Goal: Task Accomplishment & Management: Manage account settings

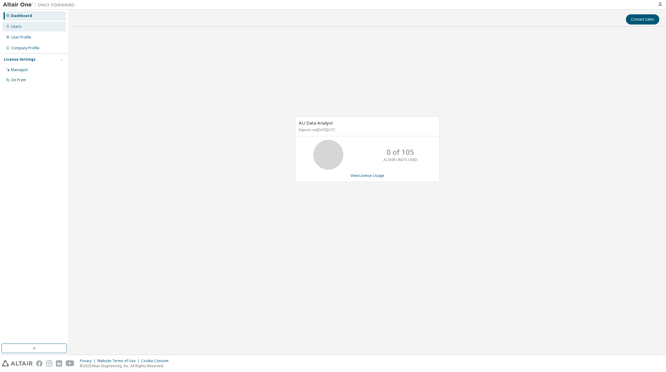
click at [19, 29] on div "Users" at bounding box center [34, 27] width 64 height 10
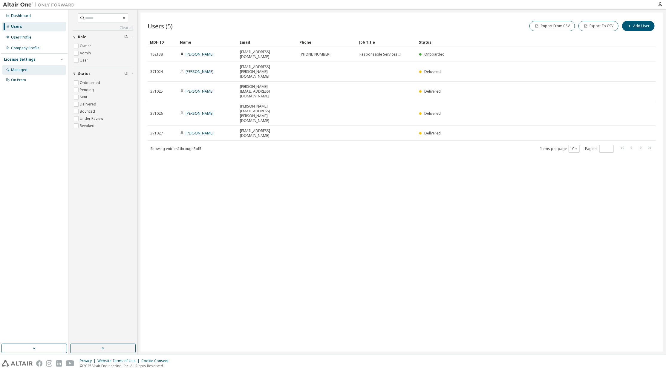
click at [23, 72] on div "Managed" at bounding box center [19, 70] width 16 height 5
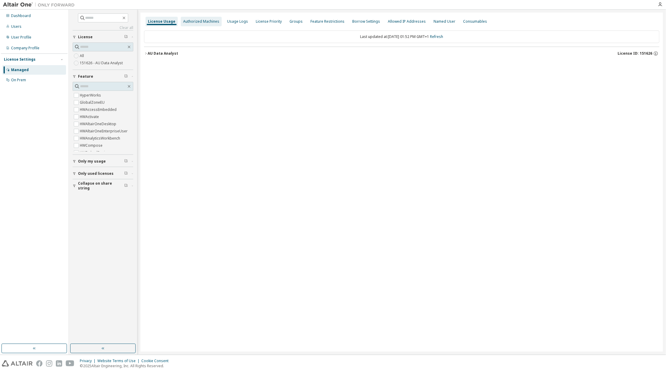
click at [191, 22] on div "Authorized Machines" at bounding box center [201, 21] width 36 height 5
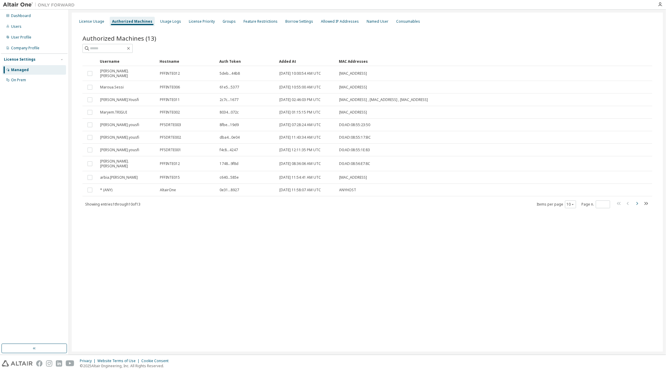
click at [638, 202] on icon "button" at bounding box center [638, 203] width 2 height 3
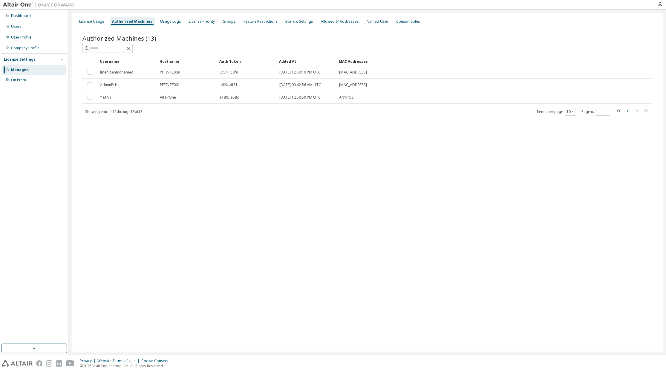
click at [628, 111] on icon "button" at bounding box center [628, 110] width 7 height 7
type input "*"
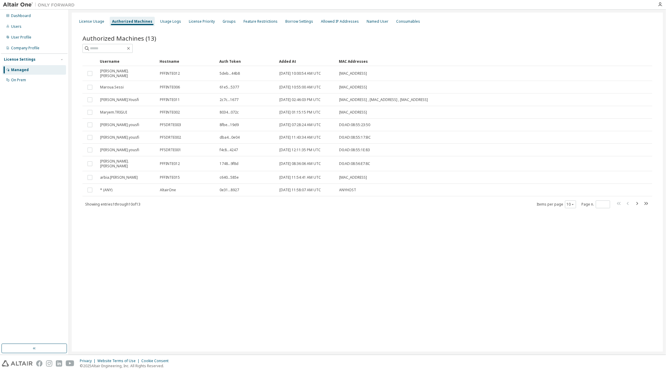
click at [243, 263] on div "License Usage Authorized Machines Usage Logs License Priority Groups Feature Re…" at bounding box center [368, 182] width 592 height 339
click at [339, 22] on div "Allowed IP Addresses" at bounding box center [340, 21] width 38 height 5
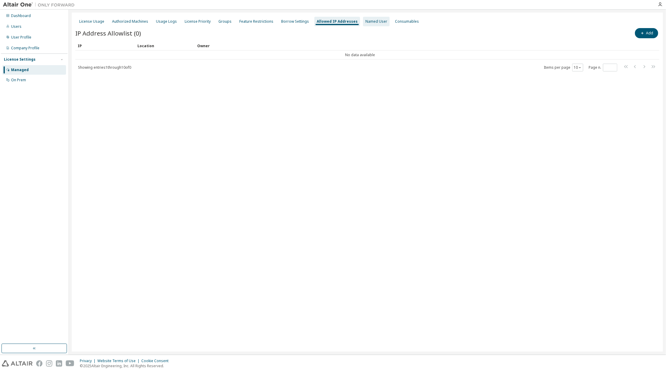
click at [372, 22] on div "Named User" at bounding box center [377, 21] width 22 height 5
click at [122, 19] on div "Authorized Machines" at bounding box center [130, 21] width 36 height 5
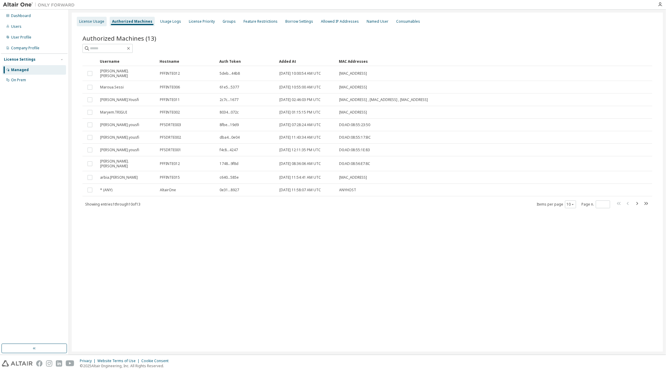
click at [94, 22] on div "License Usage" at bounding box center [91, 21] width 25 height 5
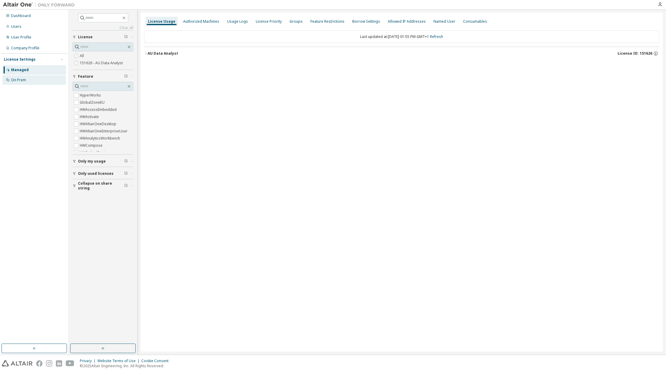
click at [19, 80] on div "On Prem" at bounding box center [18, 80] width 15 height 5
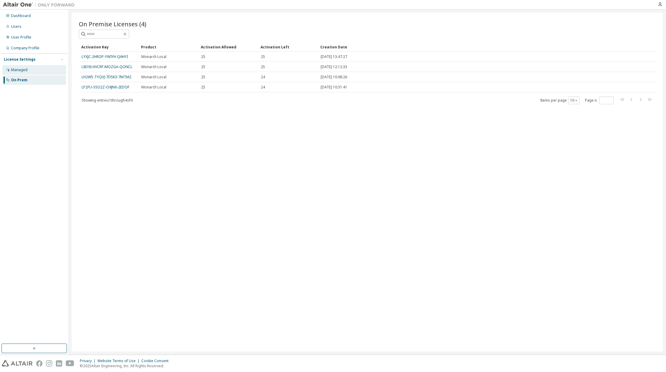
click at [27, 71] on div "Managed" at bounding box center [34, 70] width 64 height 10
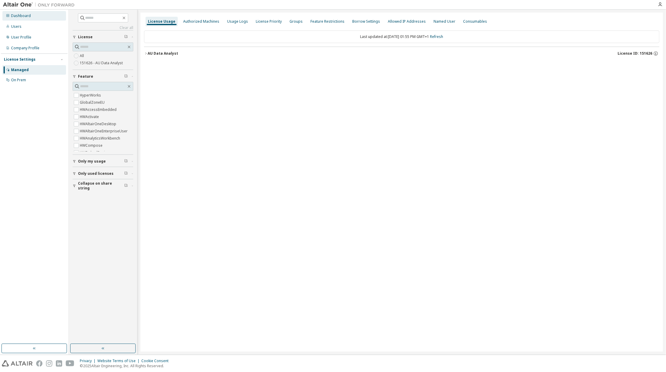
click at [19, 15] on div "Dashboard" at bounding box center [21, 15] width 20 height 5
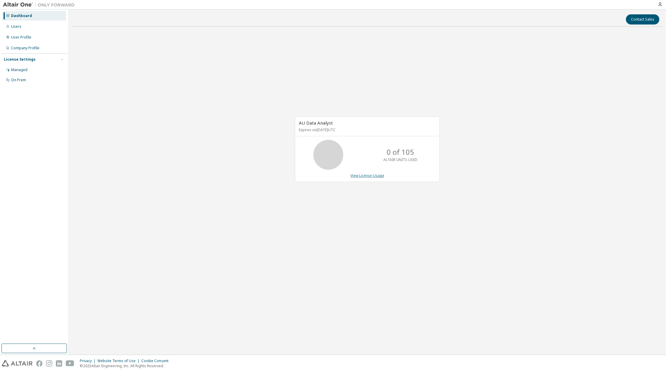
click at [369, 176] on link "View License Usage" at bounding box center [368, 175] width 34 height 5
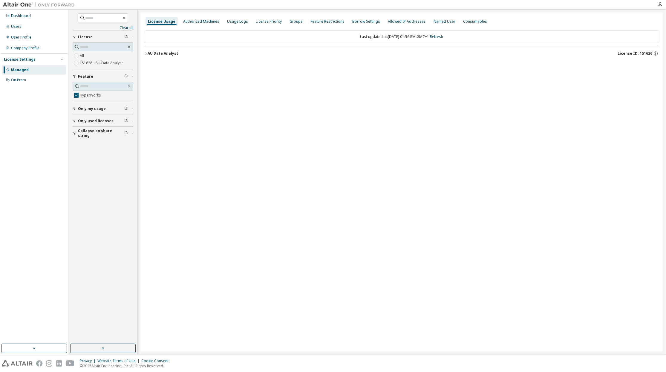
click at [76, 103] on button "Only my usage" at bounding box center [103, 108] width 61 height 13
click at [145, 54] on icon "button" at bounding box center [146, 54] width 4 height 4
click at [199, 194] on div "License Usage Authorized Machines Usage Logs License Priority Groups Feature Re…" at bounding box center [402, 182] width 523 height 339
click at [213, 183] on div "License Usage Authorized Machines Usage Logs License Priority Groups Feature Re…" at bounding box center [402, 182] width 523 height 339
